Goal: Communication & Community: Answer question/provide support

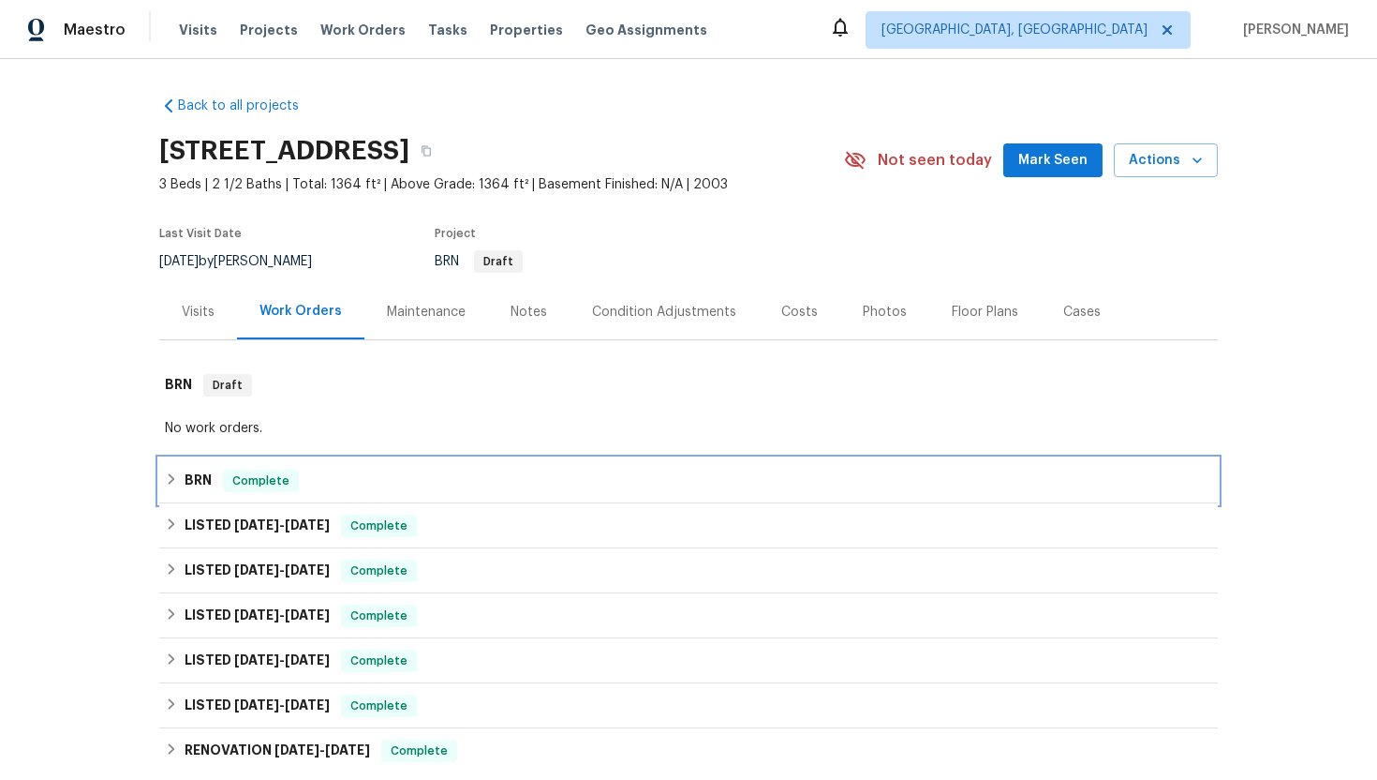
click at [205, 492] on h6 "BRN" at bounding box center [198, 480] width 27 height 22
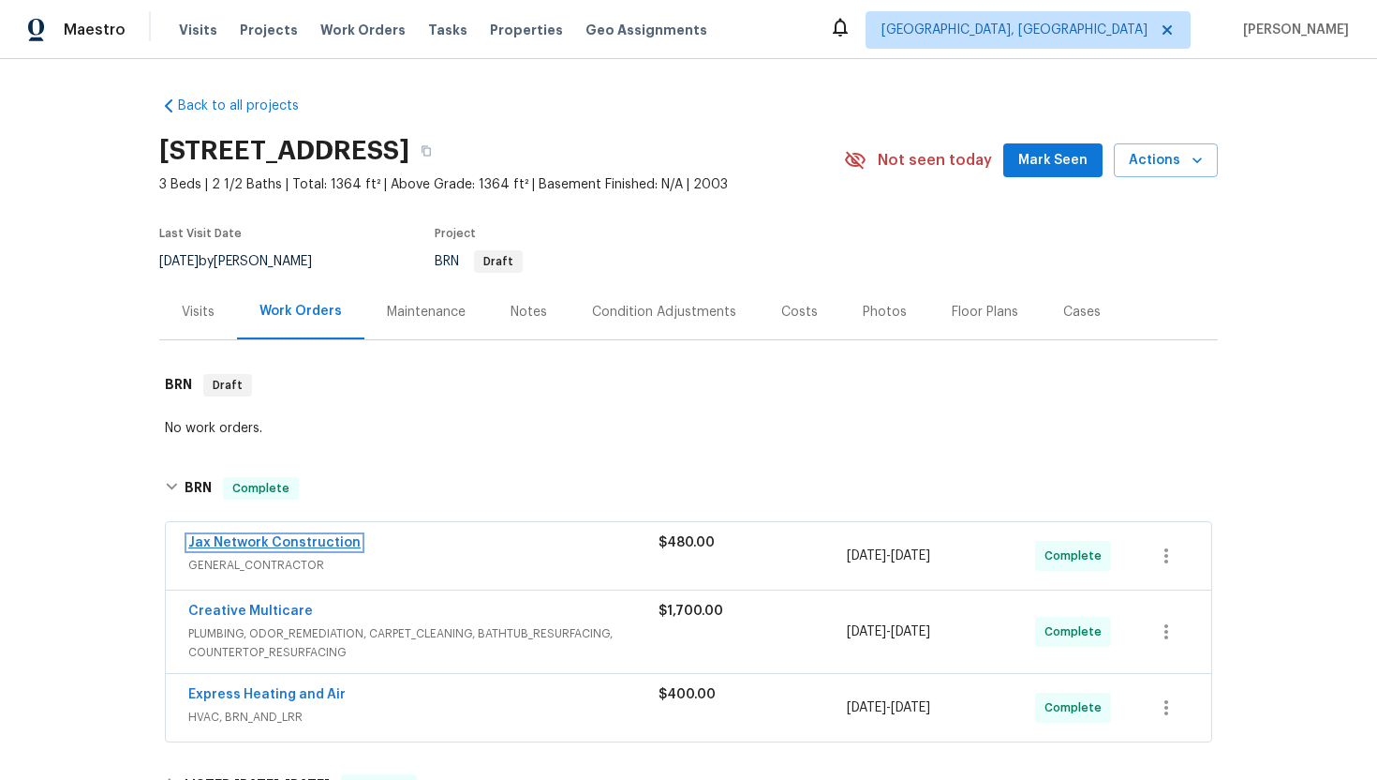
click at [259, 549] on link "Jax Network Construction" at bounding box center [274, 542] width 172 height 13
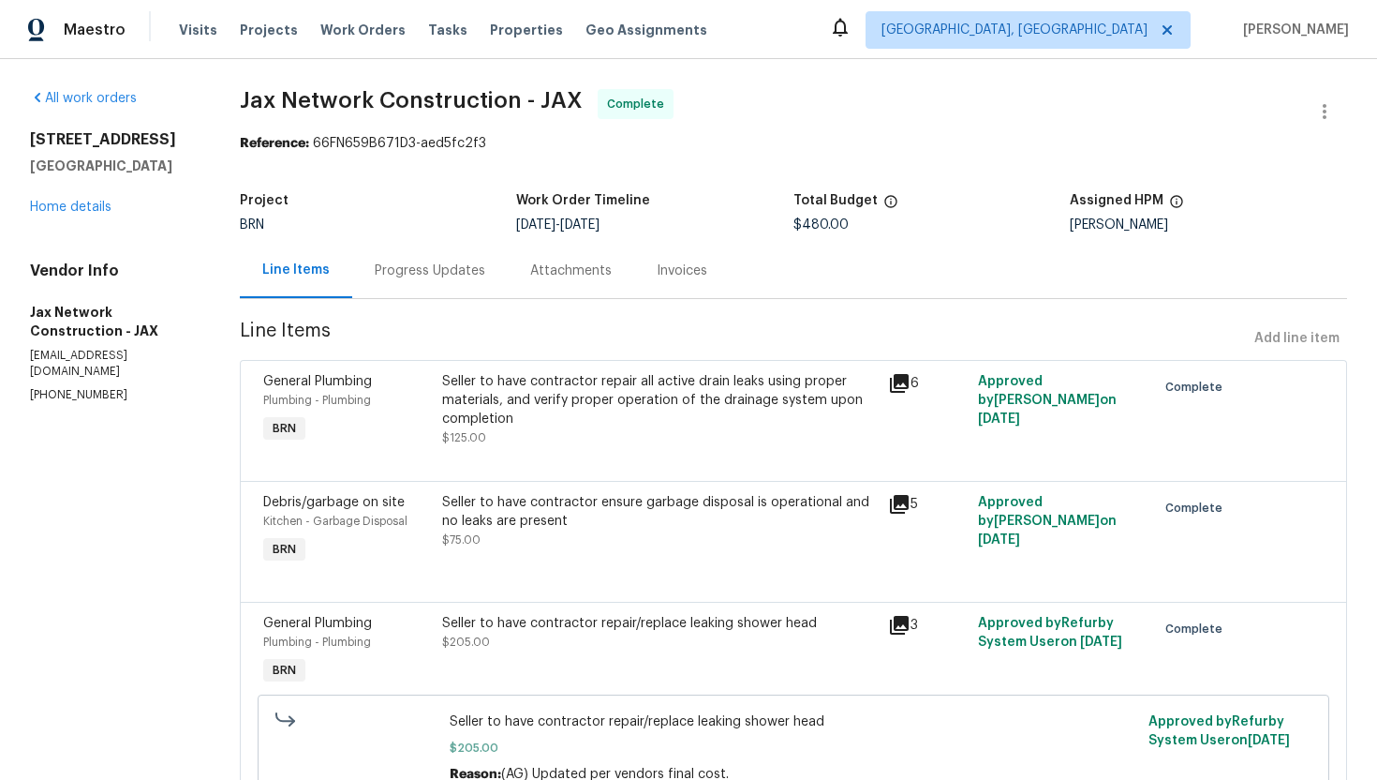
click at [469, 281] on div "Progress Updates" at bounding box center [430, 270] width 156 height 55
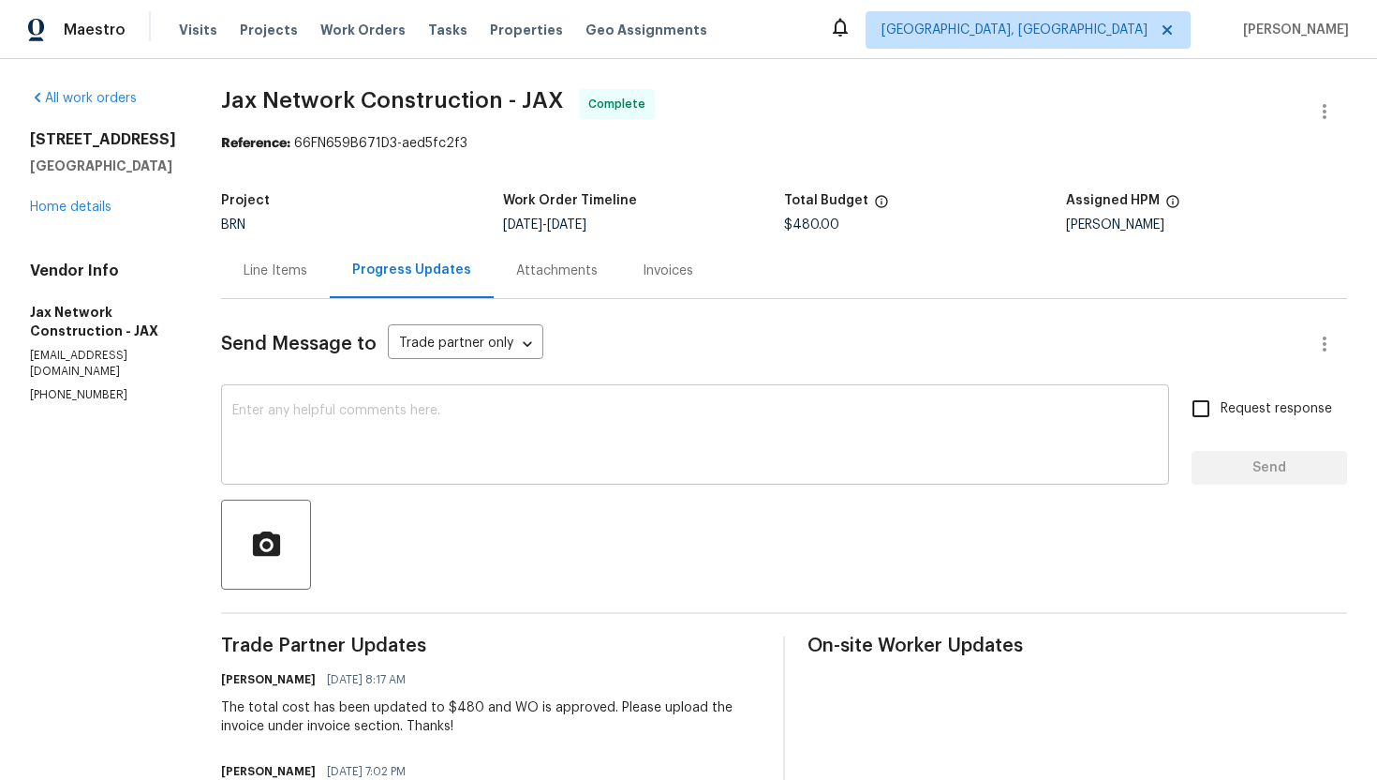
click at [492, 400] on div "x ​" at bounding box center [695, 437] width 948 height 96
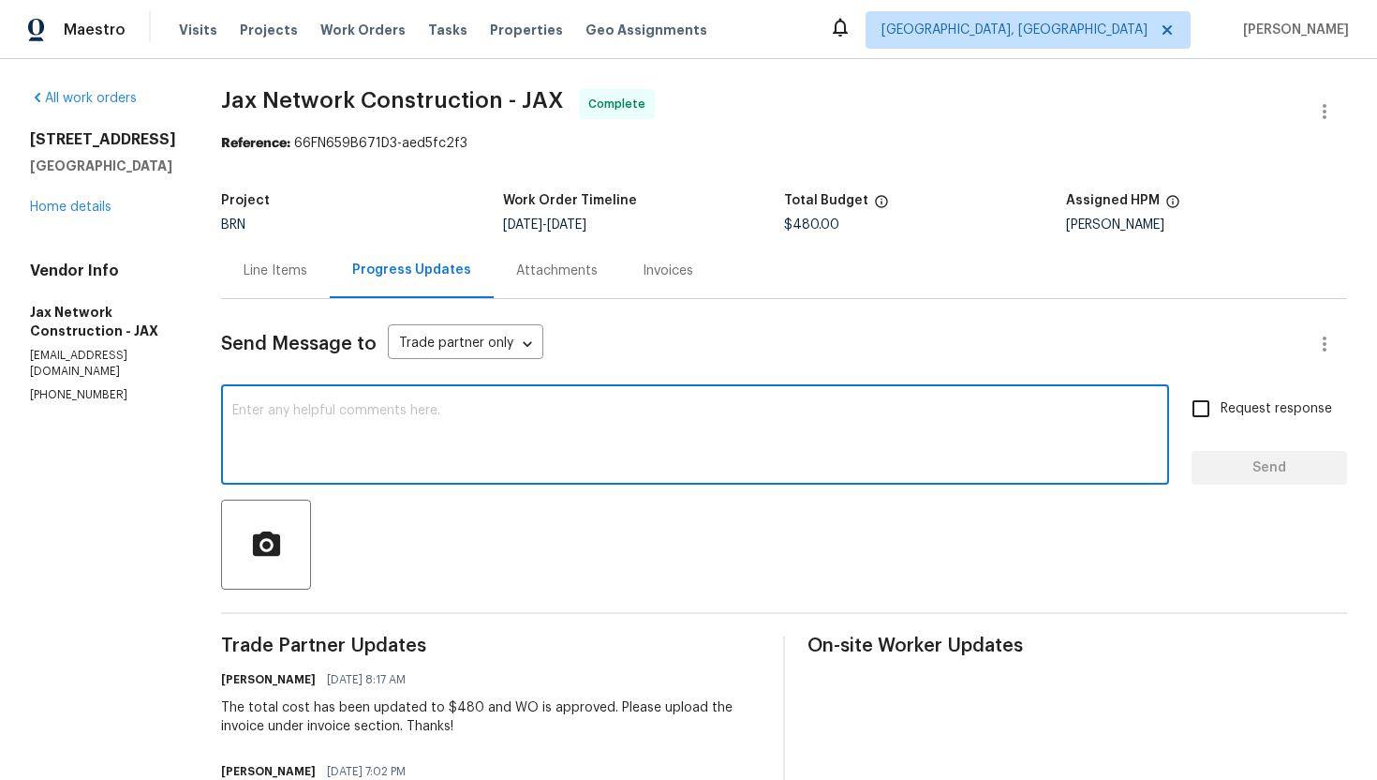
paste textarea "Buyers wanted updated mold report to reflect mold levels - as they provided a r…"
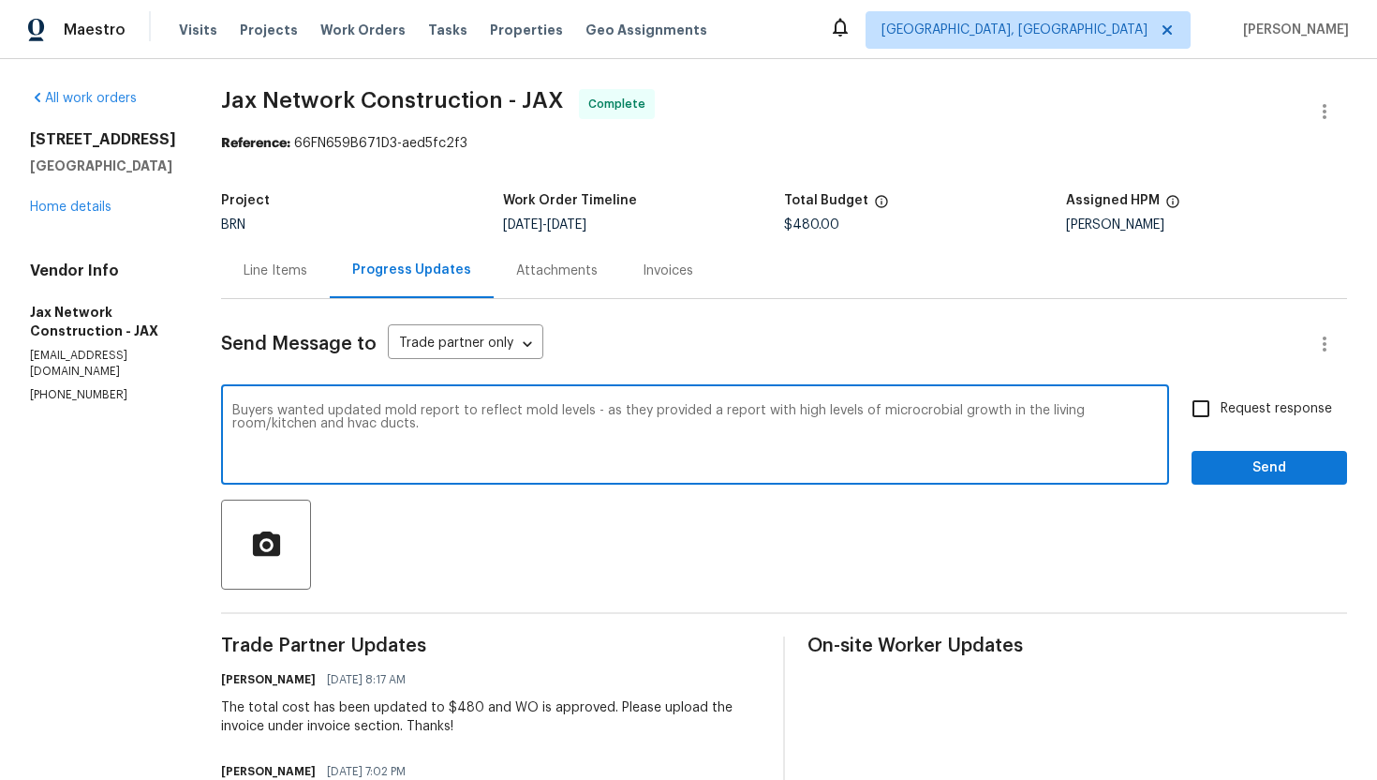
drag, startPoint x: 660, startPoint y: 412, endPoint x: 632, endPoint y: 412, distance: 28.1
click at [632, 412] on textarea "Buyers wanted updated mold report to reflect mold levels - as they provided a r…" at bounding box center [695, 437] width 926 height 66
type textarea "Buyers wanted updated mold report to reflect mold levels - as you provided a re…"
click at [1198, 415] on input "Request response" at bounding box center [1201, 408] width 39 height 39
checkbox input "true"
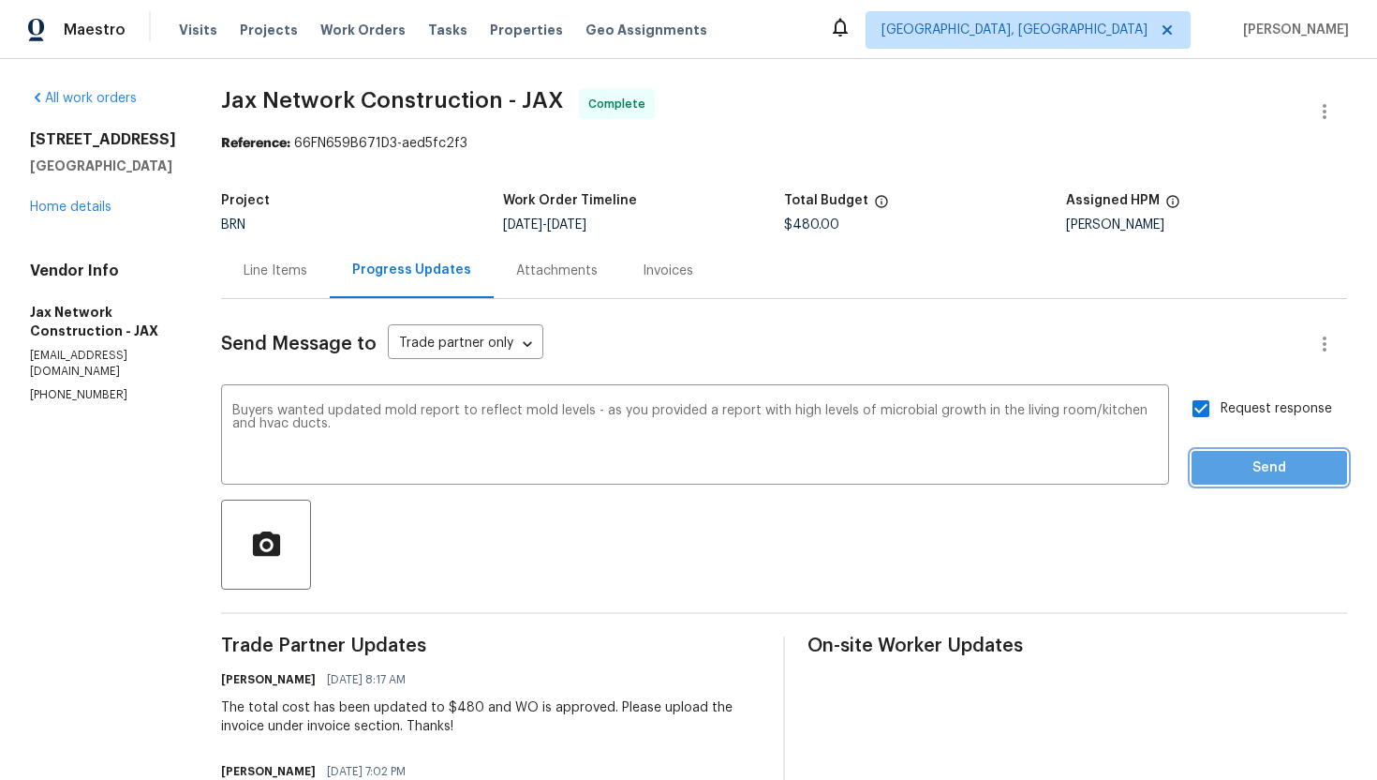
click at [1226, 465] on span "Send" at bounding box center [1270, 467] width 126 height 23
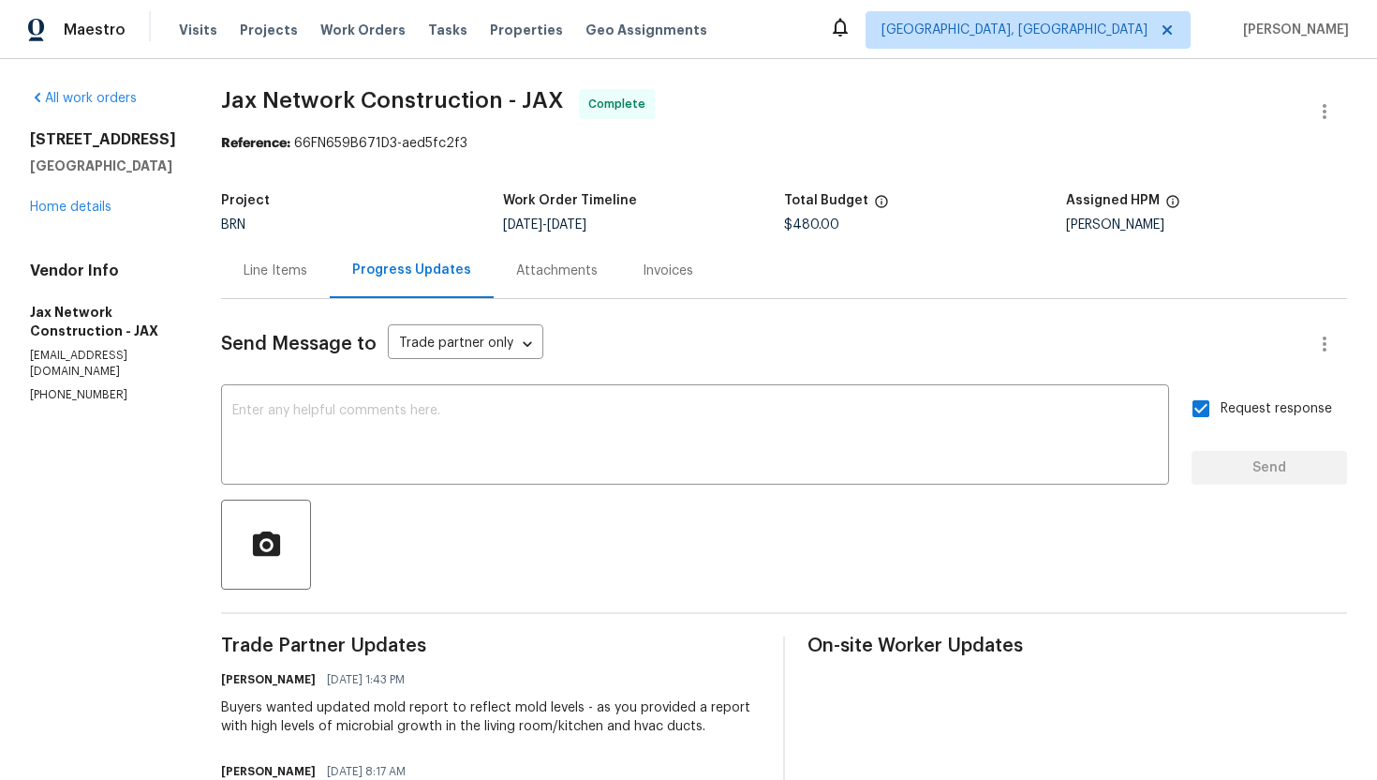
click at [330, 279] on div "Line Items" at bounding box center [275, 270] width 109 height 55
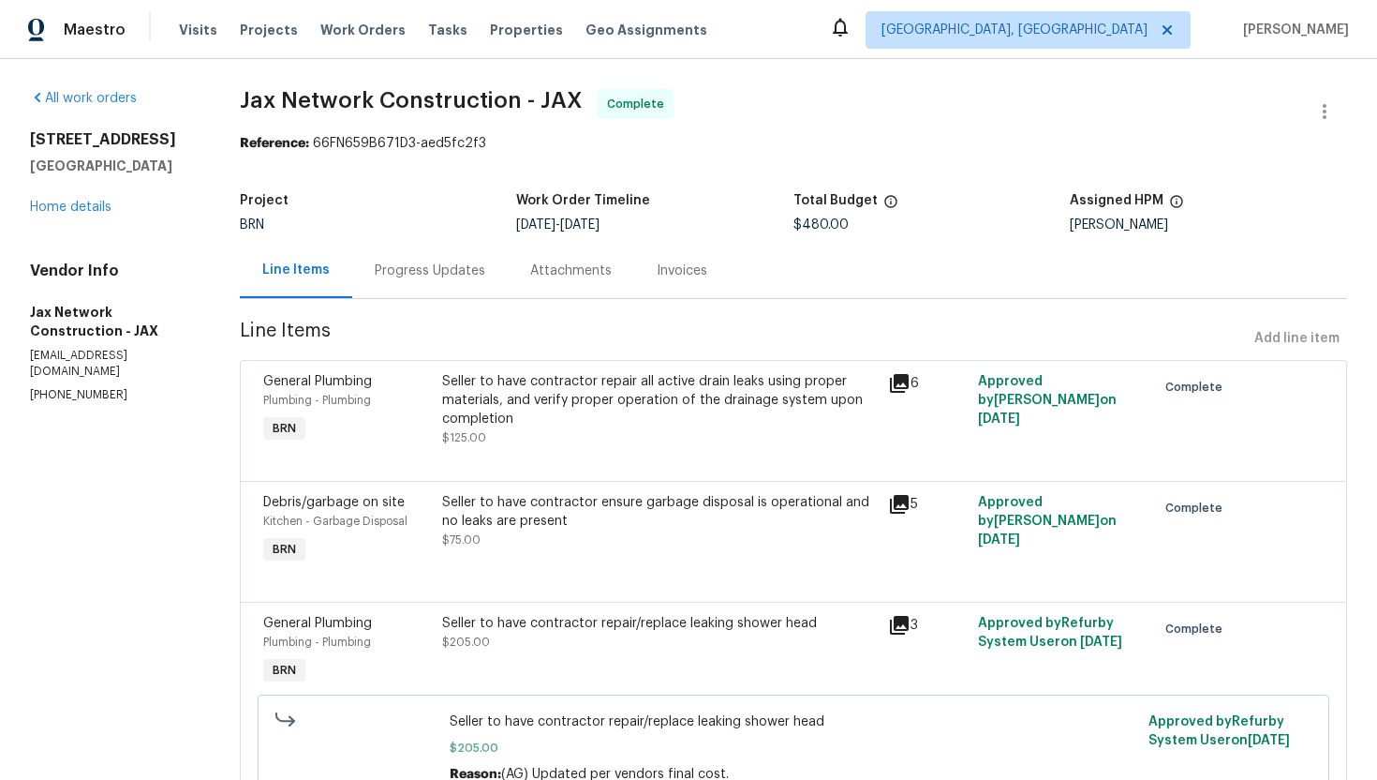
click at [439, 260] on div "Progress Updates" at bounding box center [430, 270] width 156 height 55
